Goal: Information Seeking & Learning: Learn about a topic

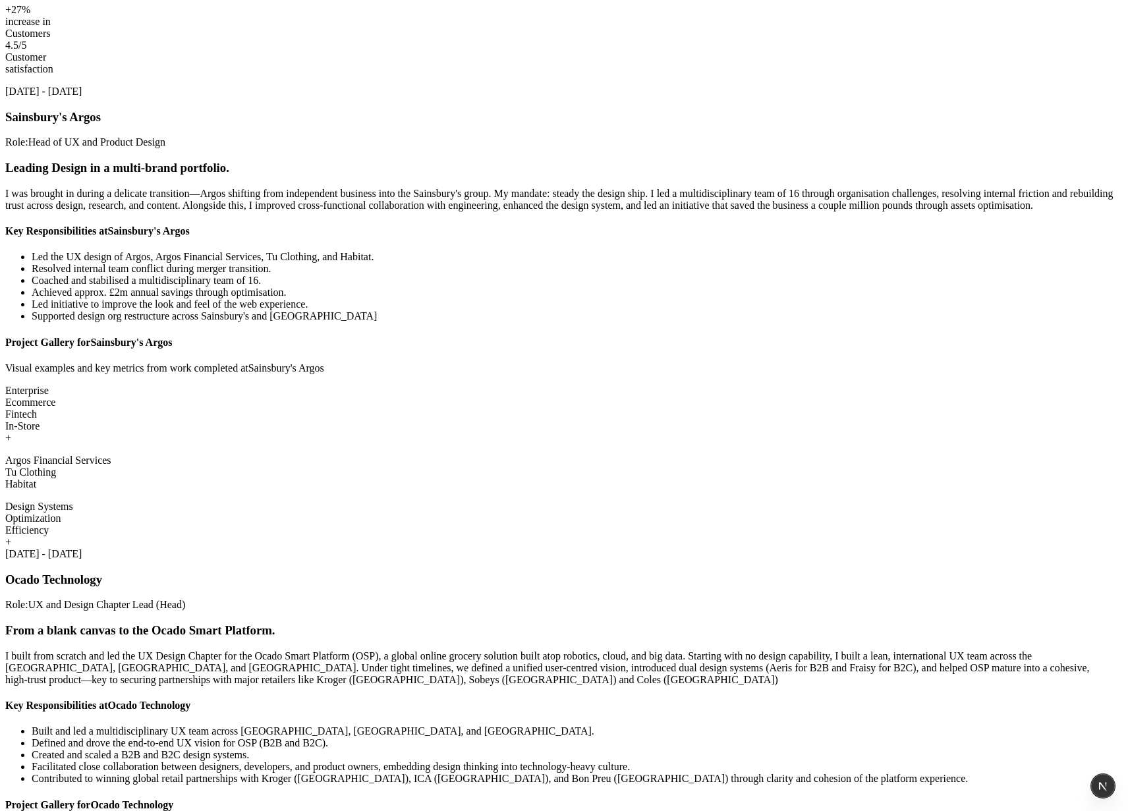
scroll to position [3072, 0]
drag, startPoint x: 295, startPoint y: 214, endPoint x: 280, endPoint y: 210, distance: 15.0
drag, startPoint x: 196, startPoint y: 167, endPoint x: 418, endPoint y: 398, distance: 320.7
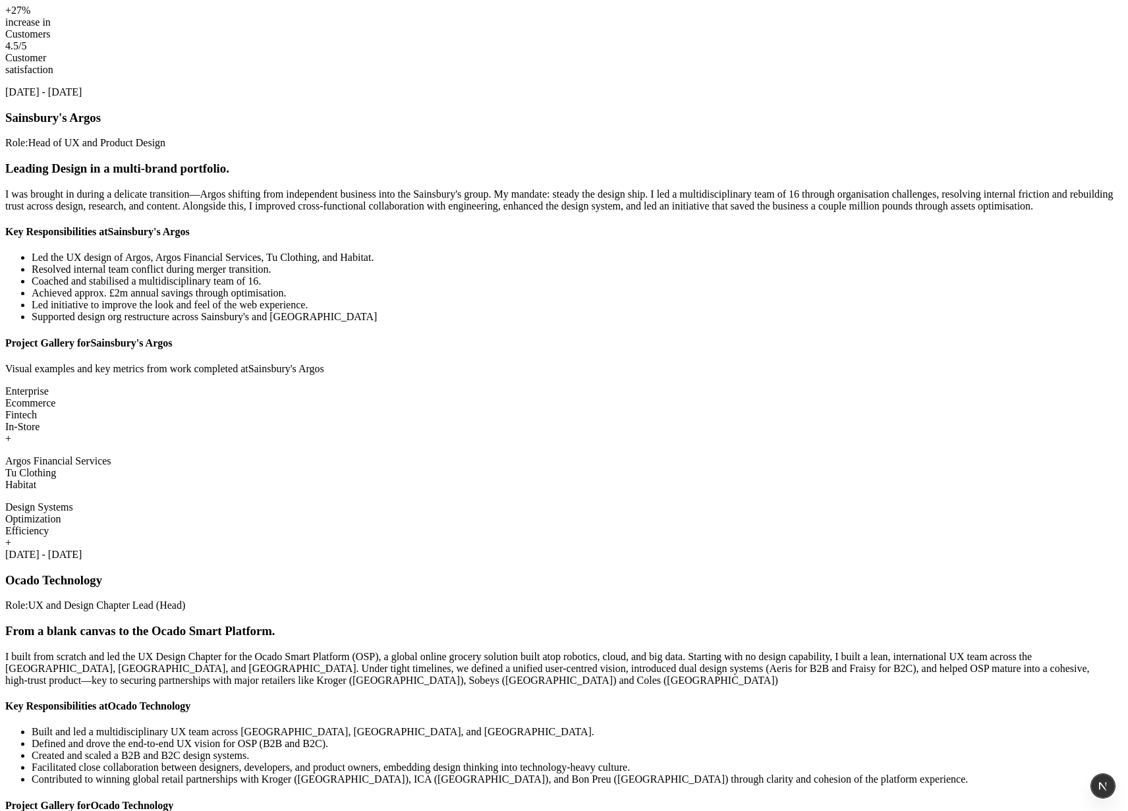
scroll to position [3073, 0]
copy header "Scaling a Revenue Growth Management Platform. At [GEOGRAPHIC_DATA], I led Produ…"
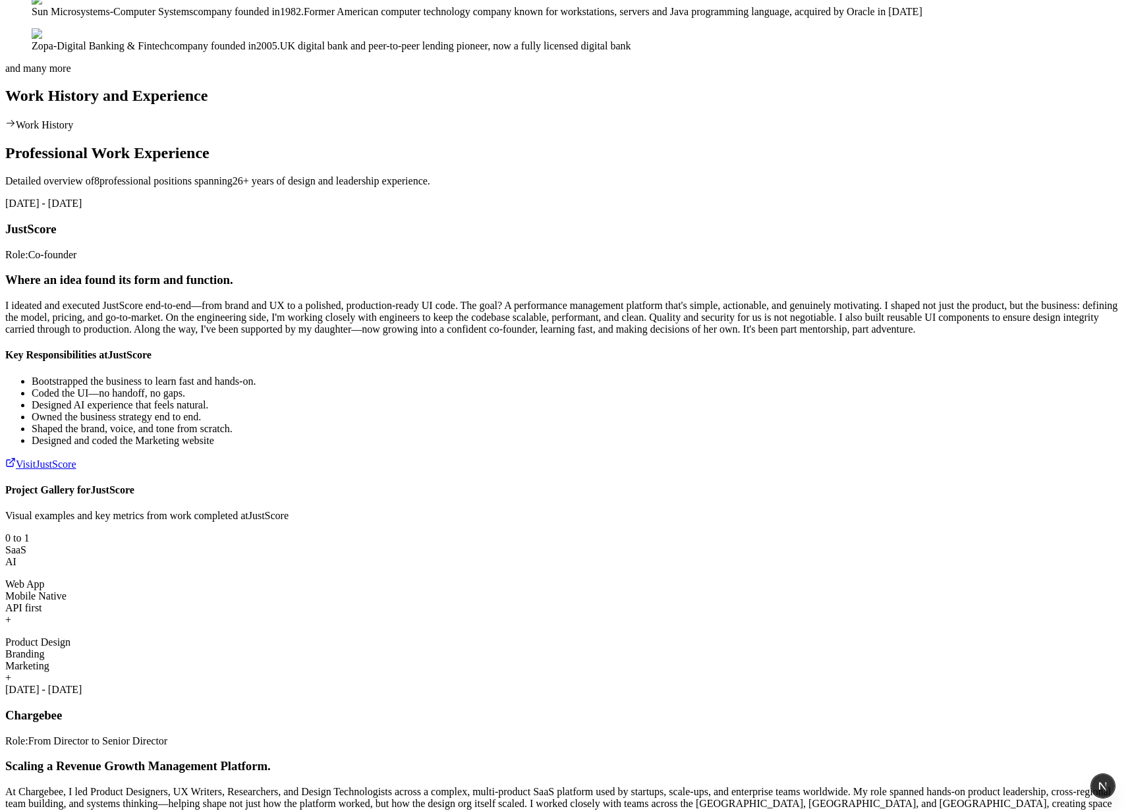
scroll to position [1538, 0]
click at [614, 304] on header "Where an idea found its form and function. I ideated and executed JustScore end…" at bounding box center [564, 305] width 1118 height 63
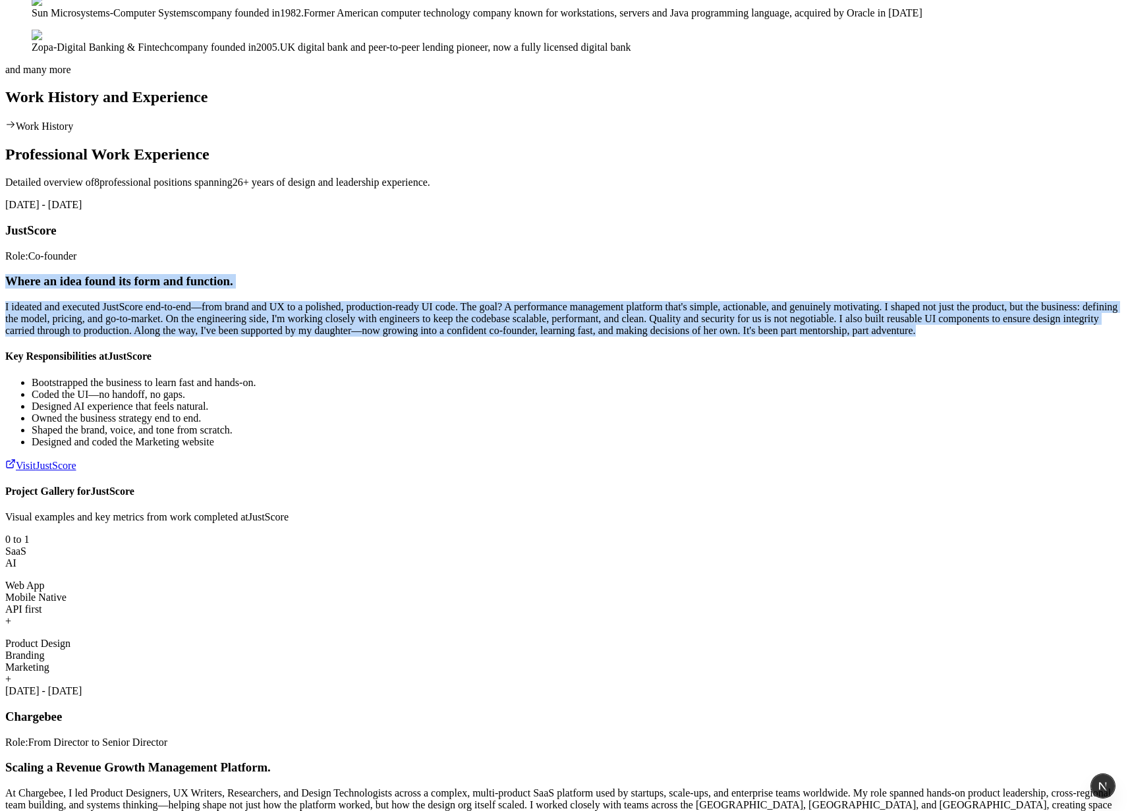
drag, startPoint x: 194, startPoint y: 154, endPoint x: 457, endPoint y: 403, distance: 361.7
click at [457, 337] on header "Where an idea found its form and function. I ideated and executed JustScore end…" at bounding box center [564, 305] width 1118 height 63
copy header "Where an idea found its form and function. I ideated and executed JustScore end…"
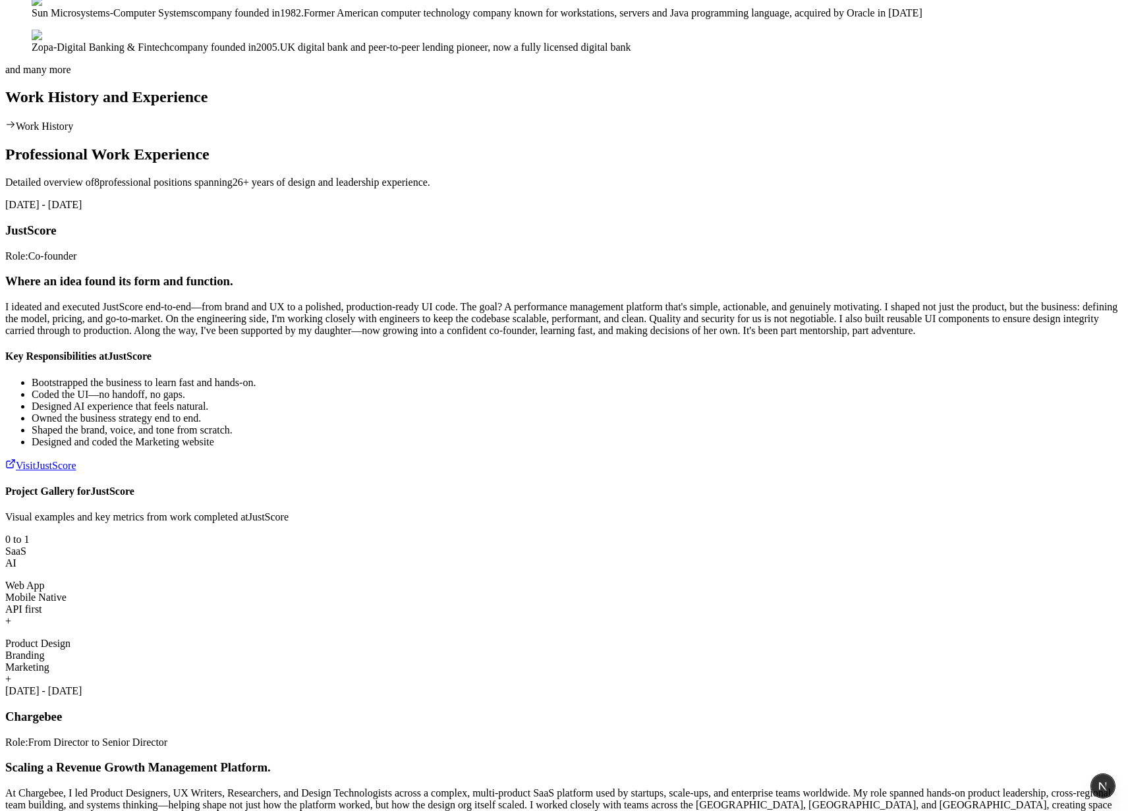
click at [753, 430] on article "Where an idea found its form and function. I ideated and executed JustScore end…" at bounding box center [564, 372] width 1118 height 197
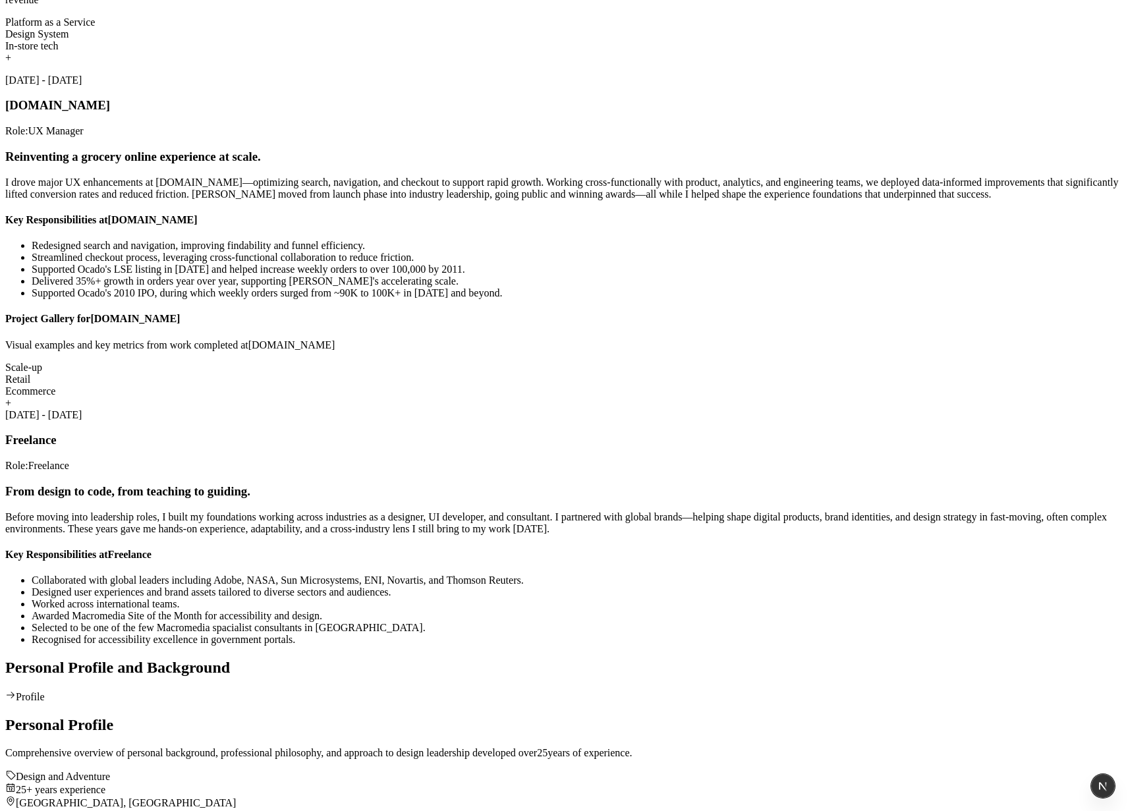
scroll to position [4545, 0]
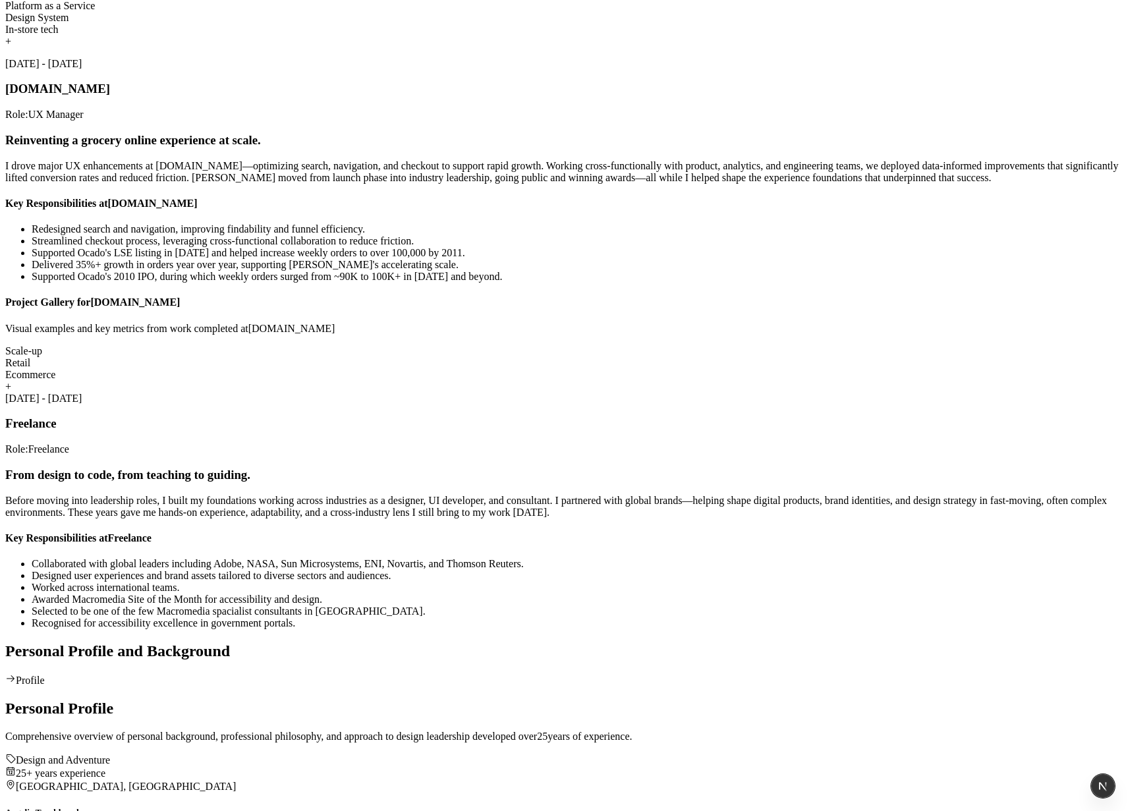
drag, startPoint x: 196, startPoint y: 172, endPoint x: 480, endPoint y: 371, distance: 346.3
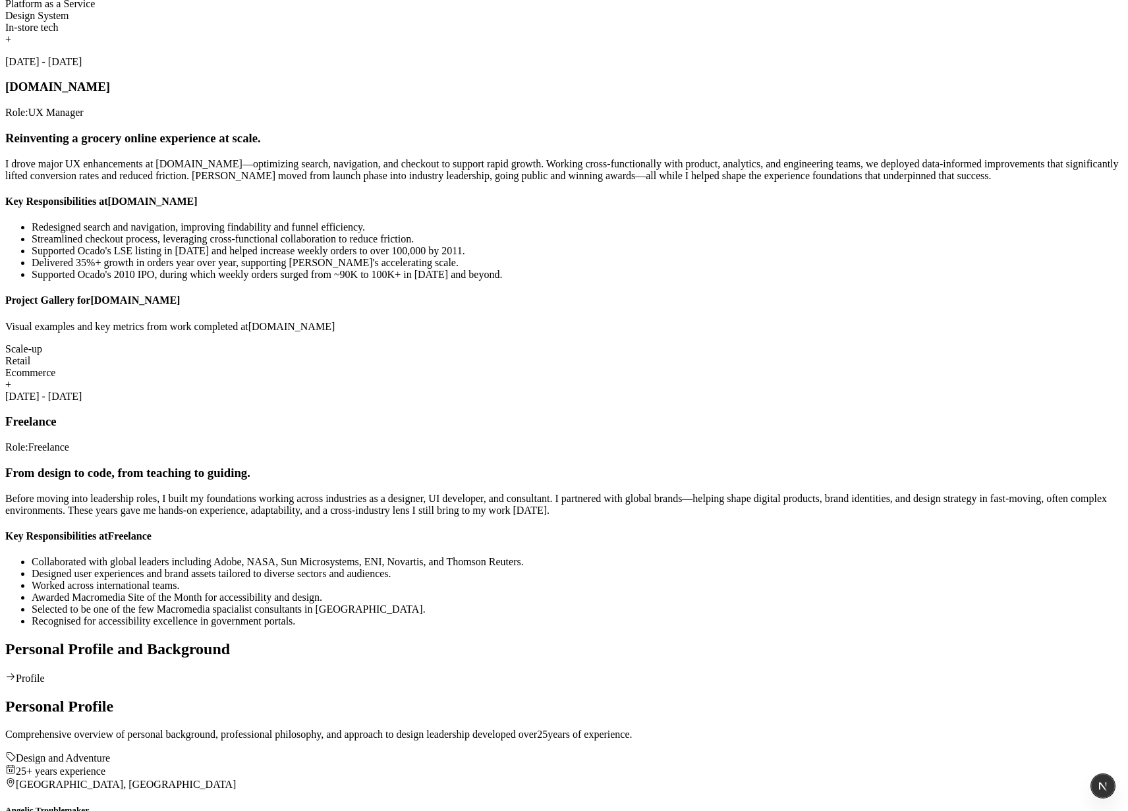
copy header "First Zopa's Head of Experience Design. At [GEOGRAPHIC_DATA], I led the experie…"
